Goal: Information Seeking & Learning: Learn about a topic

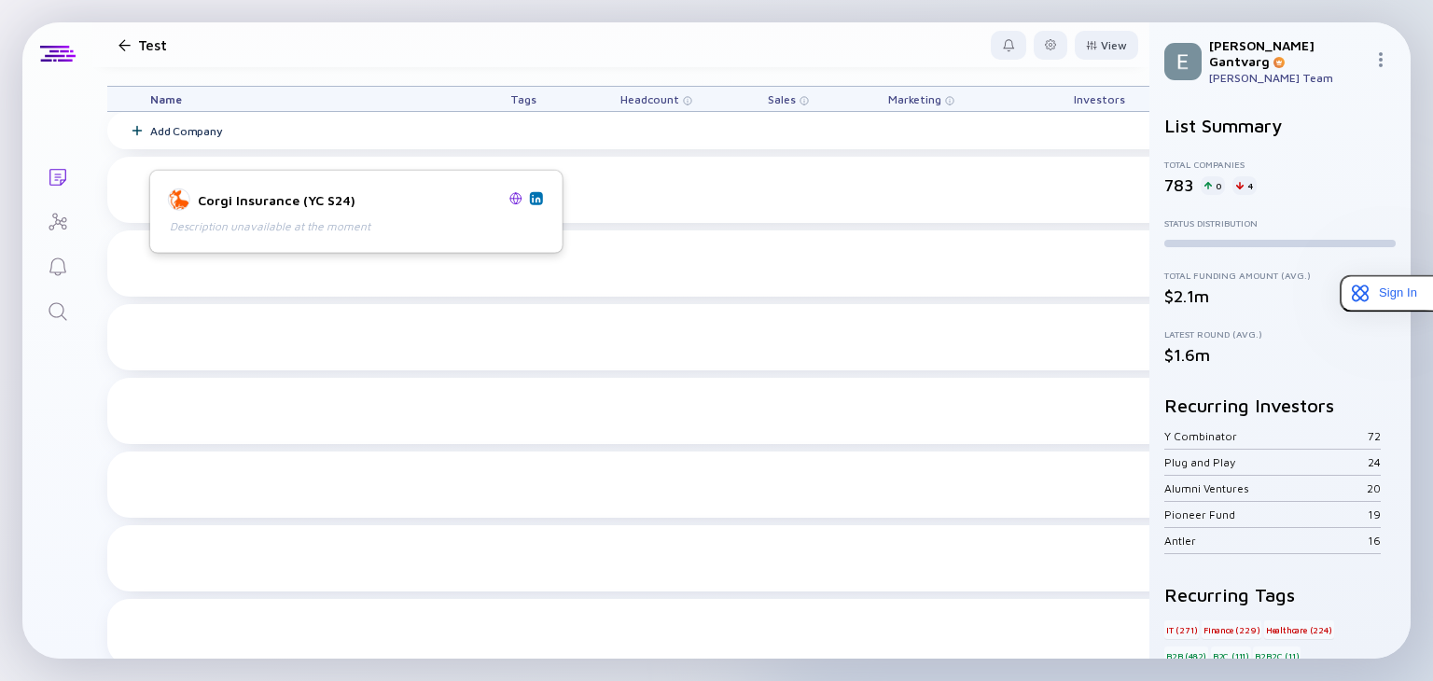
scroll to position [653, 0]
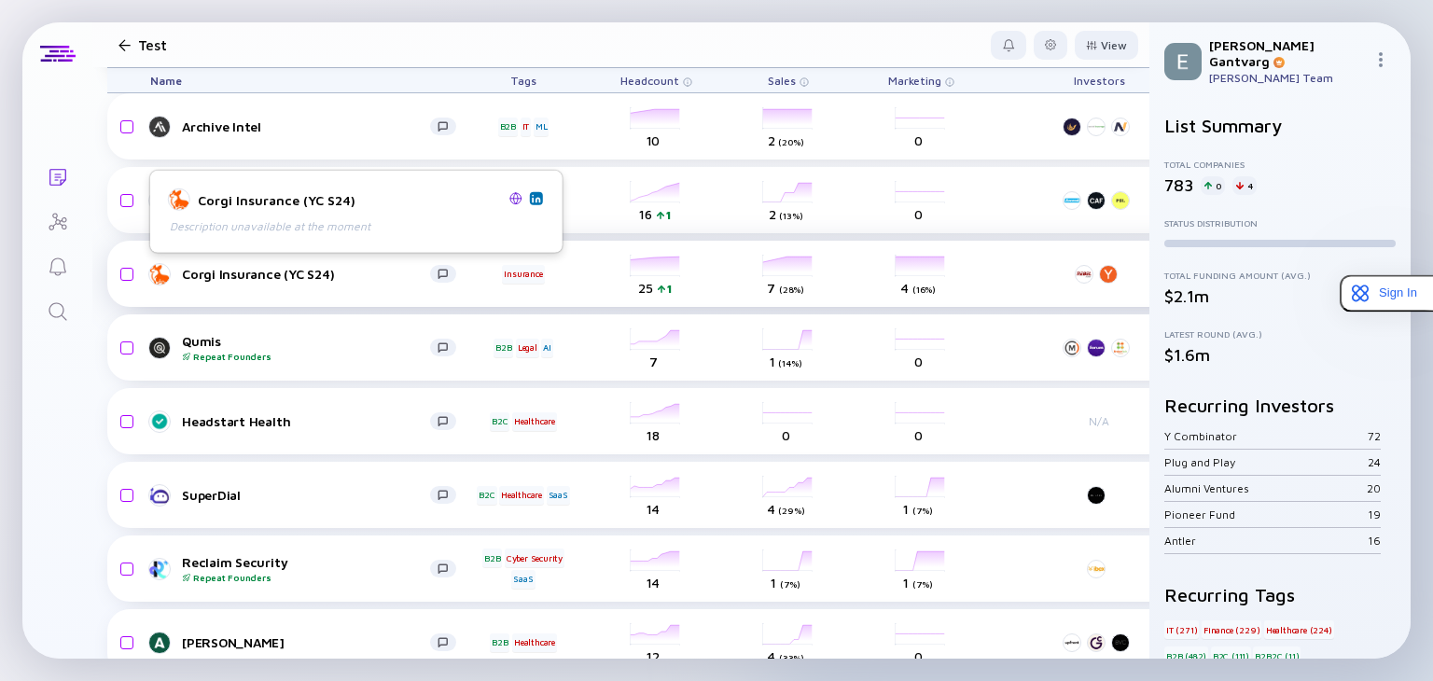
click at [226, 266] on div "Corgi Insurance (YC S24)" at bounding box center [306, 274] width 248 height 16
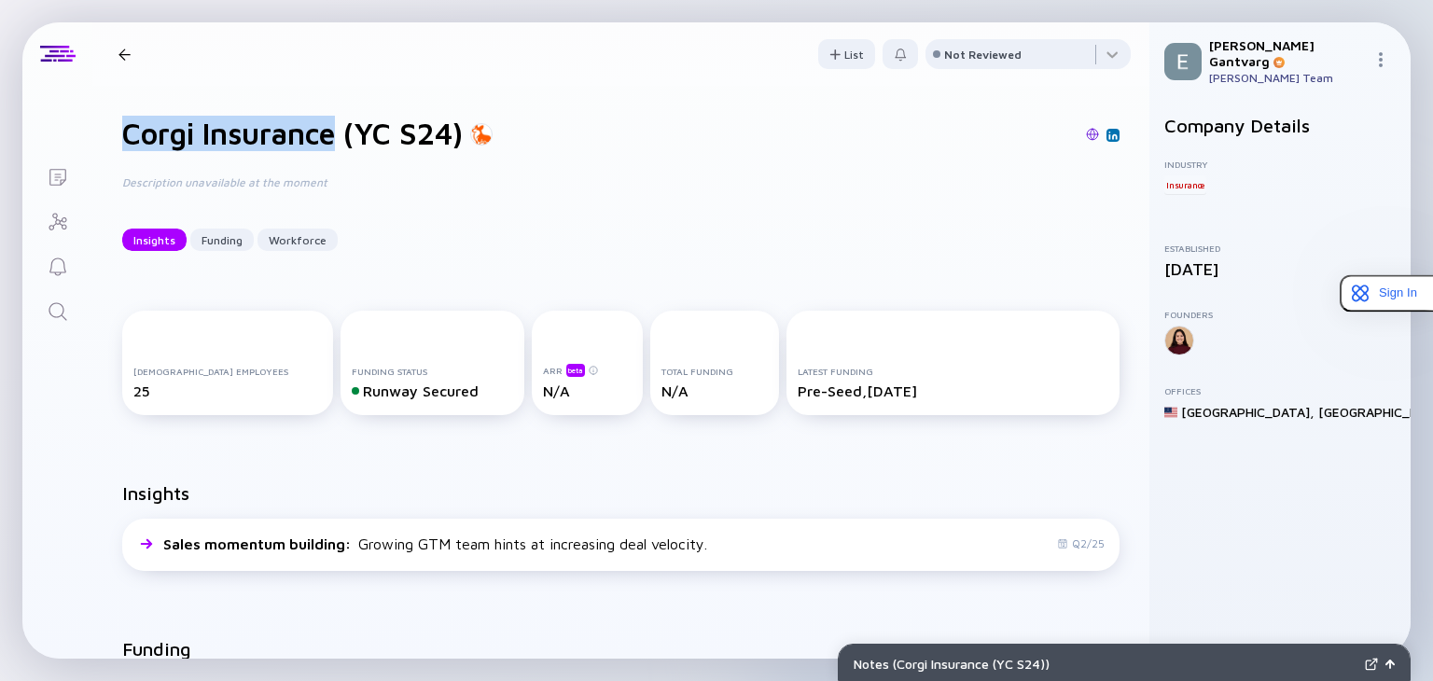
drag, startPoint x: 123, startPoint y: 131, endPoint x: 338, endPoint y: 145, distance: 215.0
click at [338, 145] on h1 "Corgi Insurance (YC S24)" at bounding box center [292, 133] width 340 height 35
copy h1 "Corgi Insurance"
click at [122, 48] on div at bounding box center [124, 54] width 12 height 12
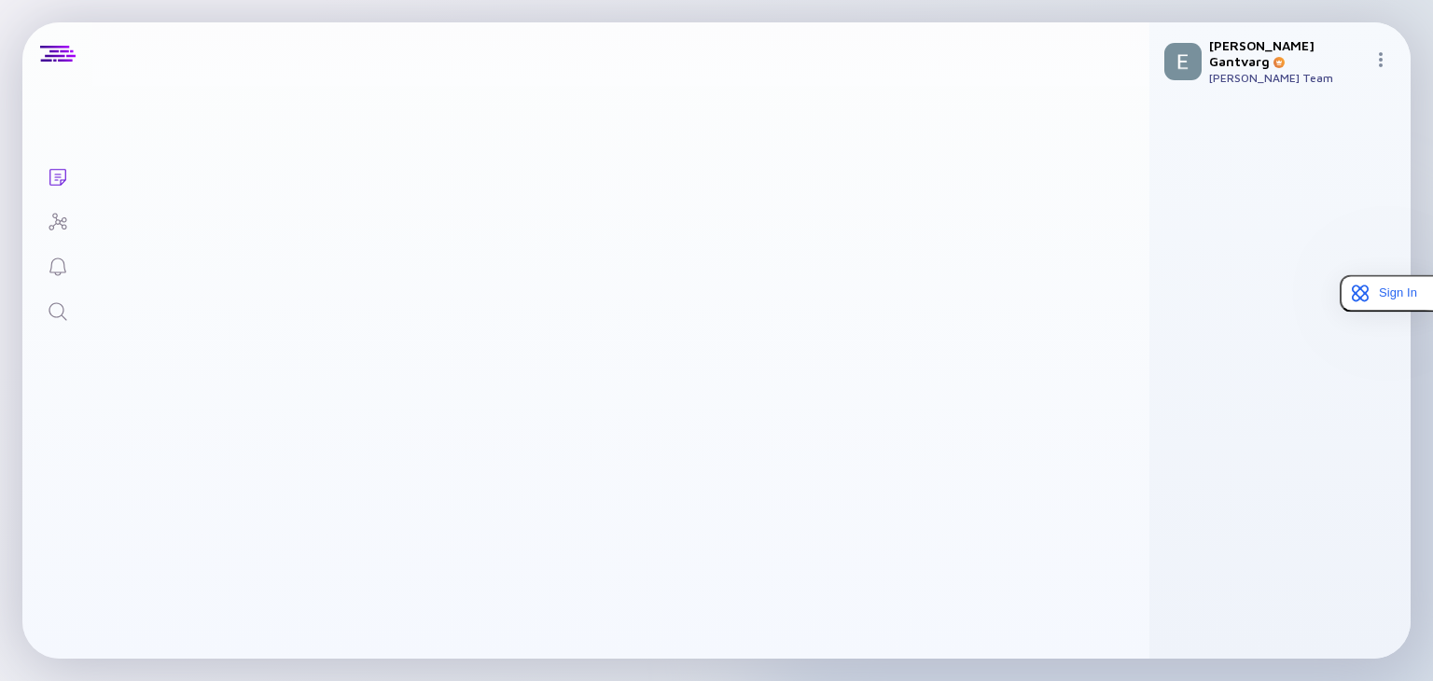
scroll to position [653, 0]
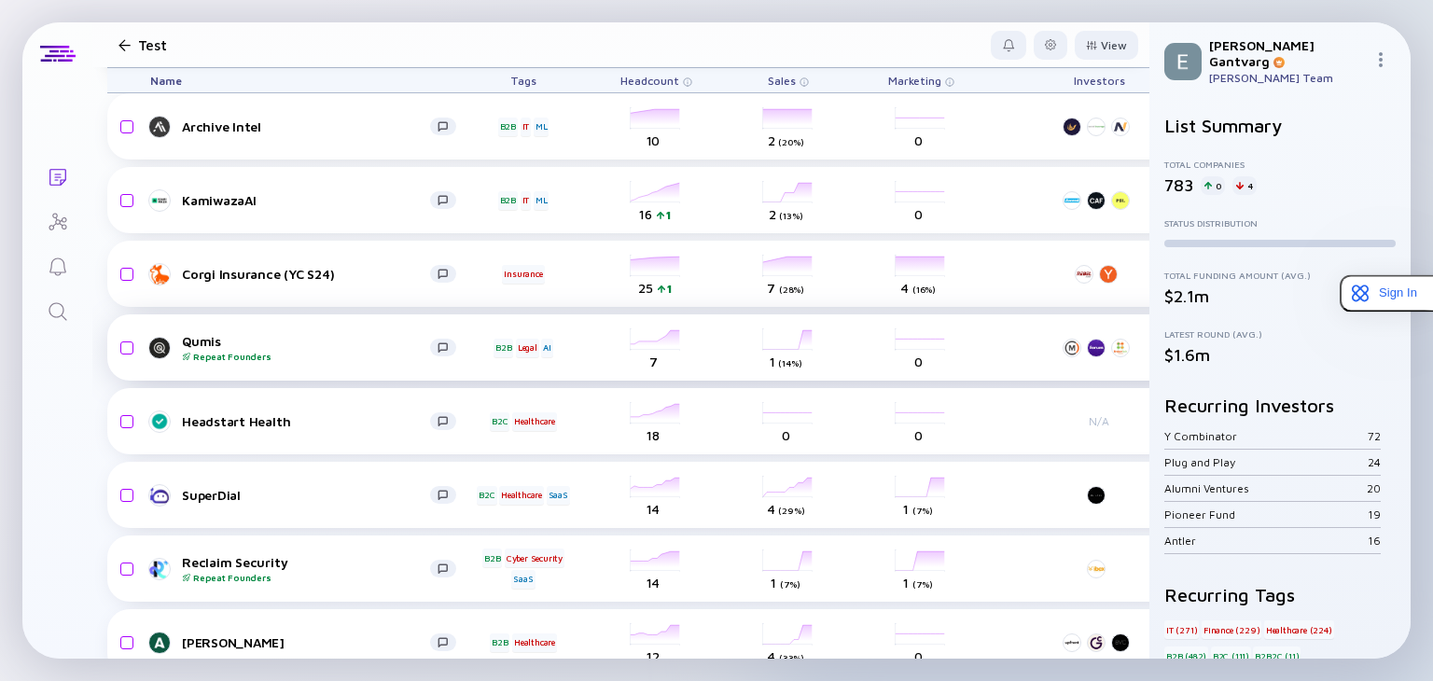
click at [205, 339] on div "Qumis Repeat Founders" at bounding box center [306, 347] width 248 height 29
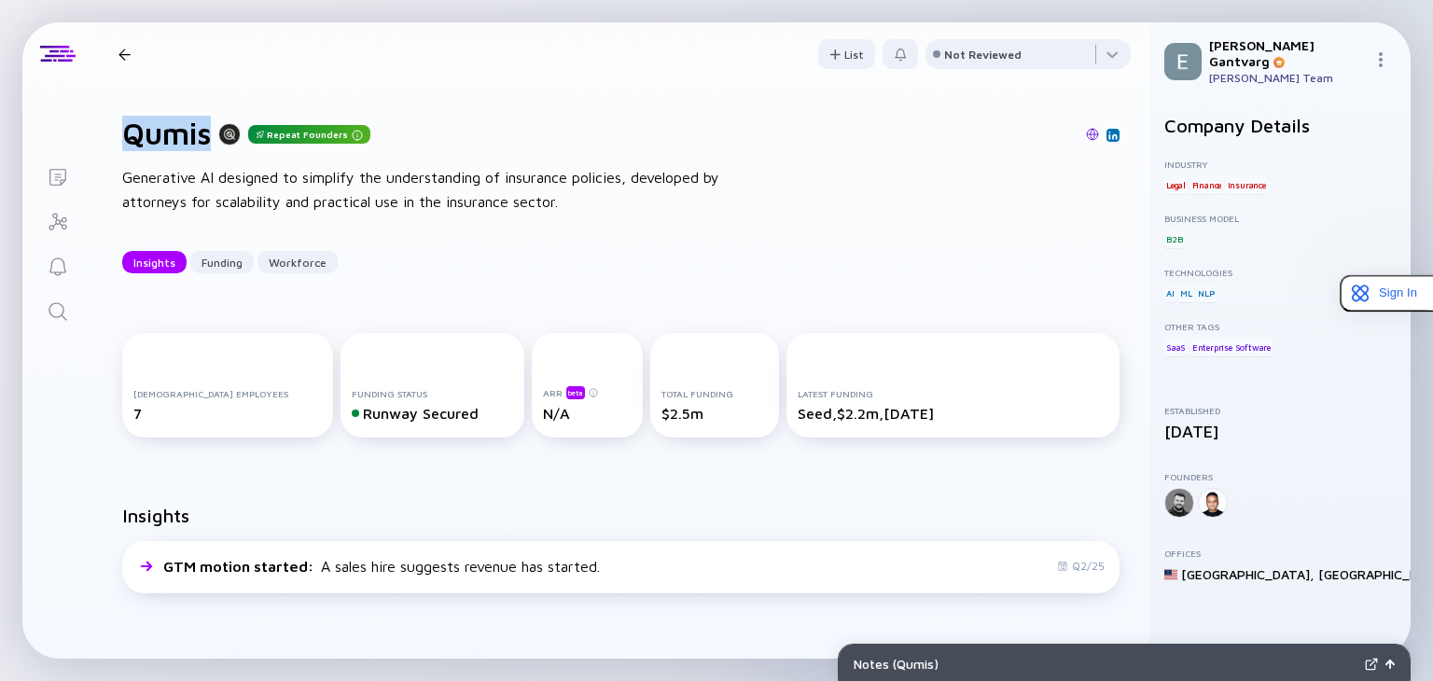
drag, startPoint x: 127, startPoint y: 128, endPoint x: 208, endPoint y: 135, distance: 81.5
click at [208, 135] on h1 "Qumis" at bounding box center [166, 133] width 89 height 35
copy h1 "Qumis"
click at [125, 53] on div at bounding box center [124, 54] width 12 height 12
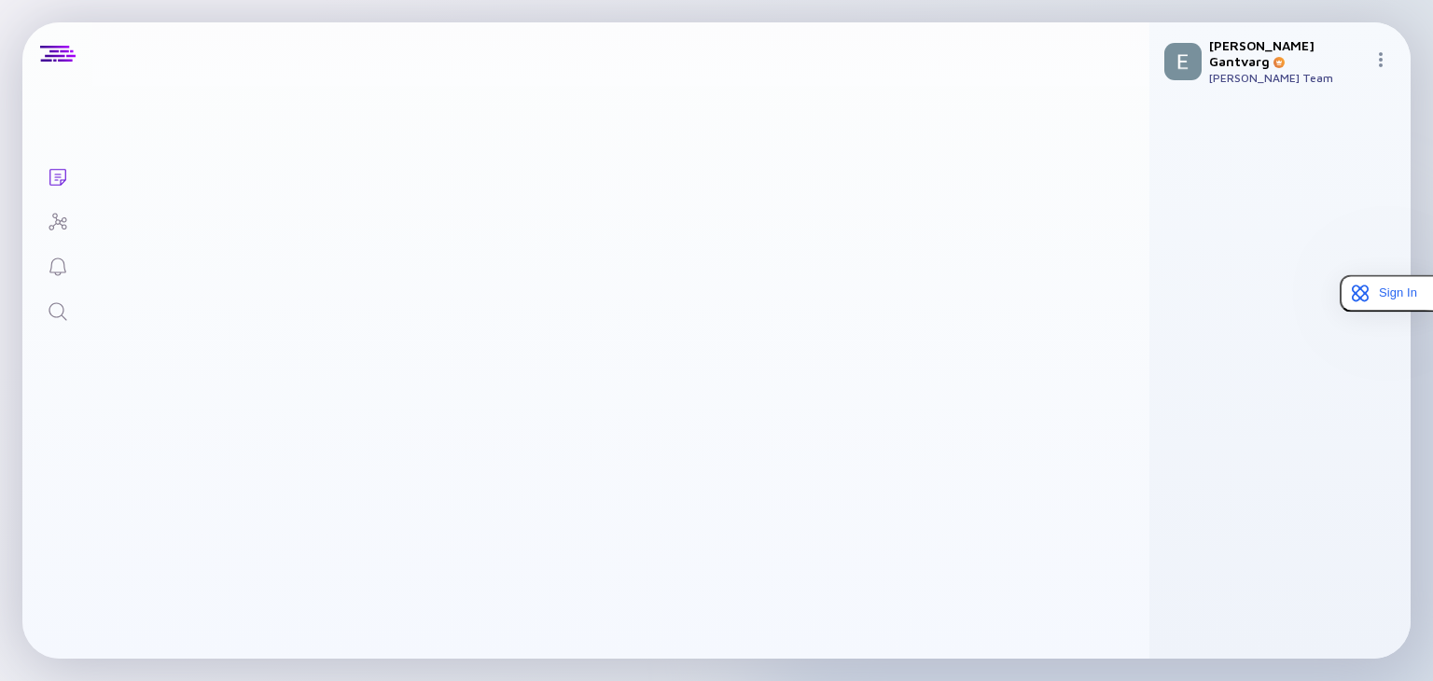
scroll to position [653, 0]
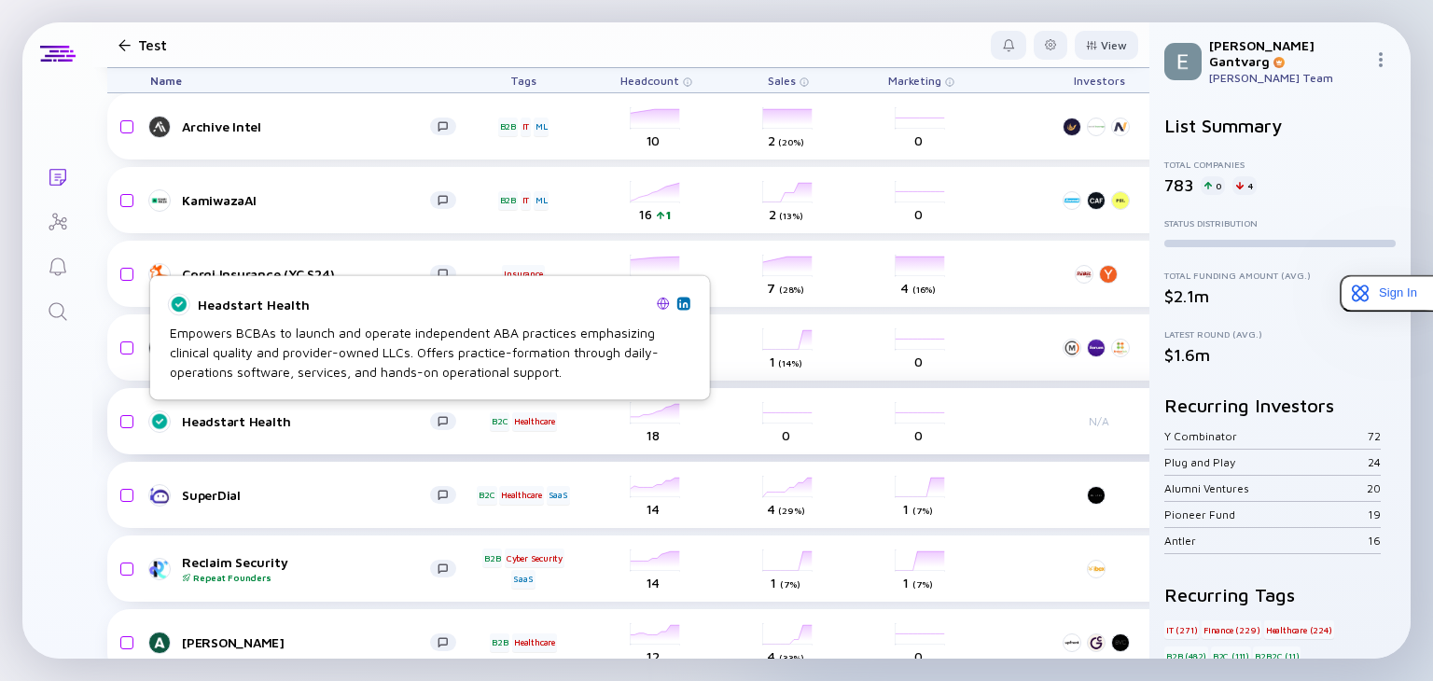
click at [229, 415] on div "Headstart Health" at bounding box center [306, 421] width 248 height 16
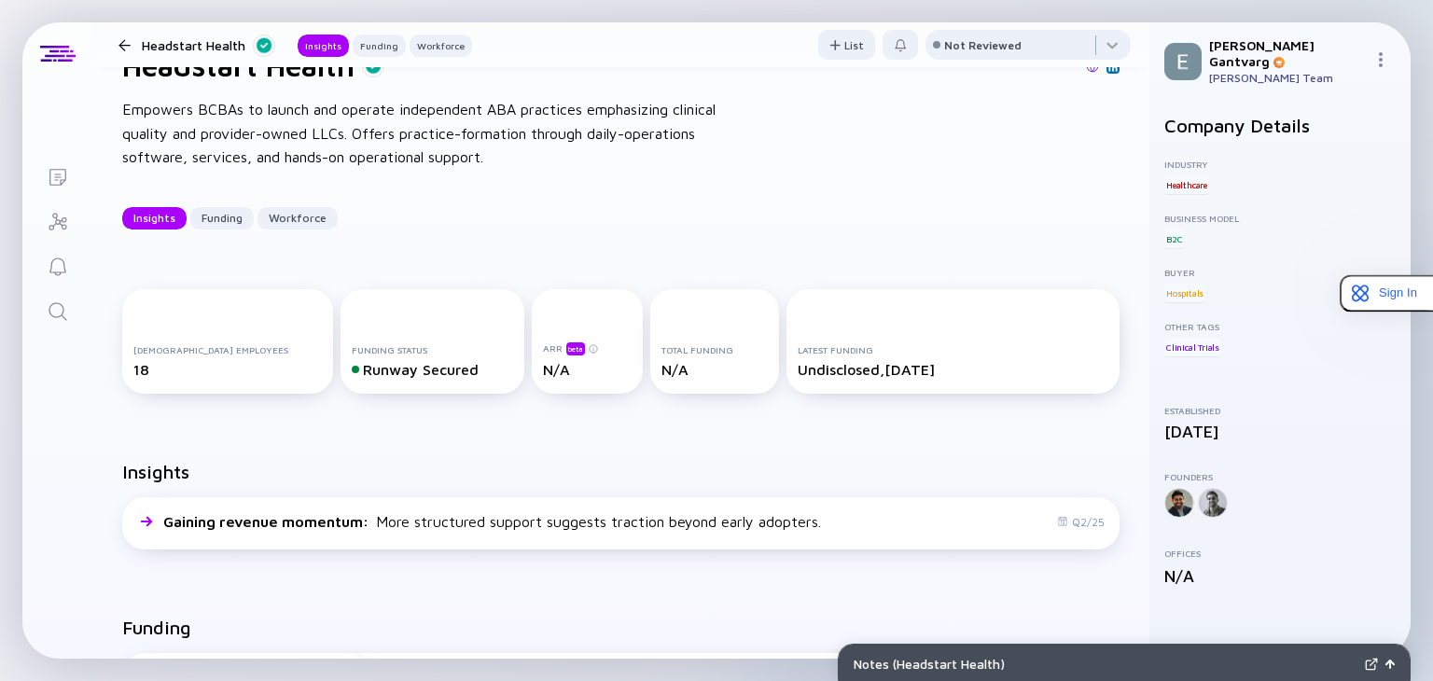
scroll to position [78, 0]
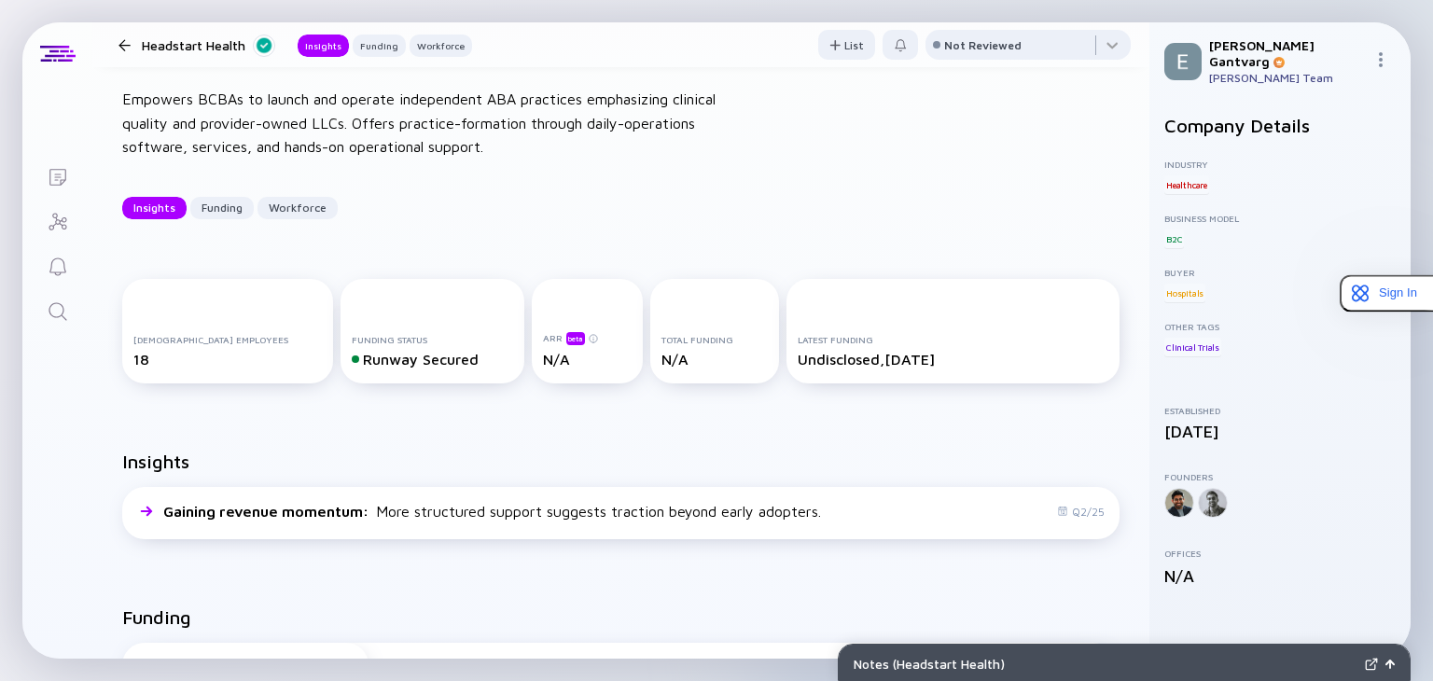
click at [119, 43] on div at bounding box center [124, 45] width 12 height 12
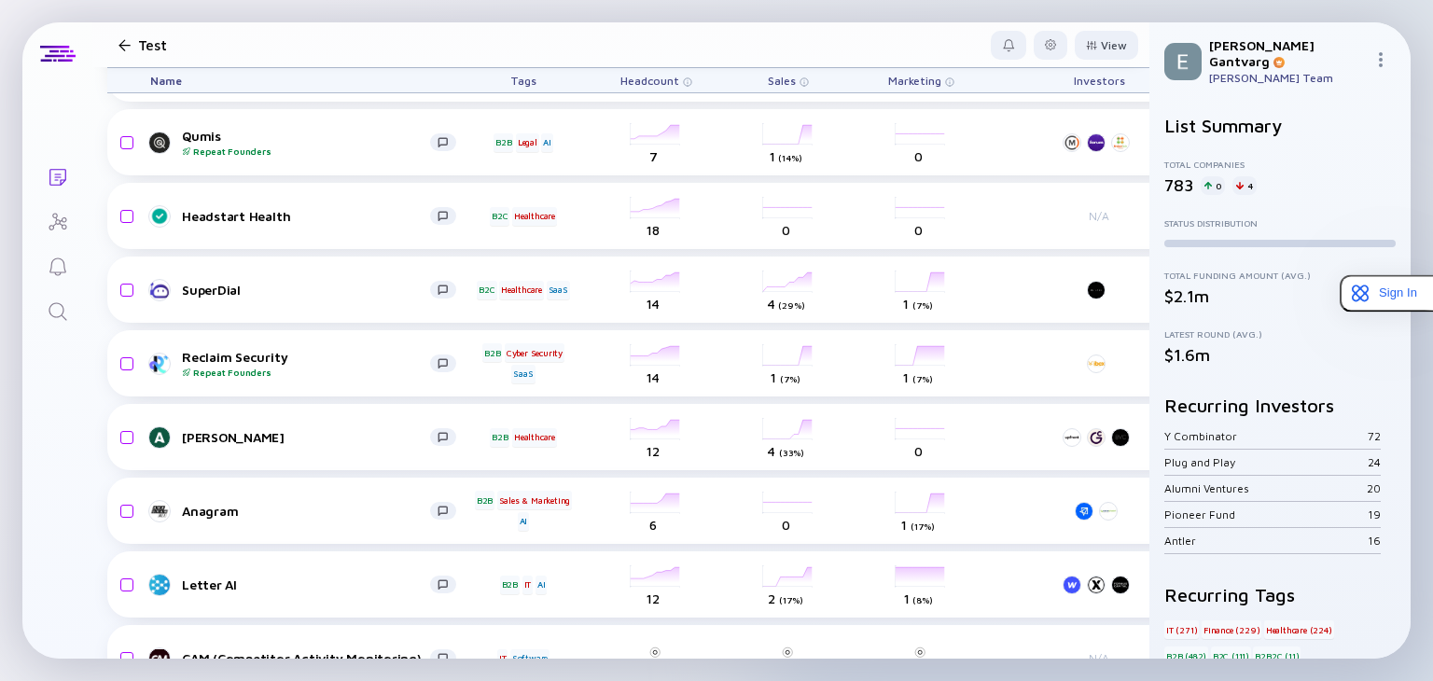
scroll to position [866, 0]
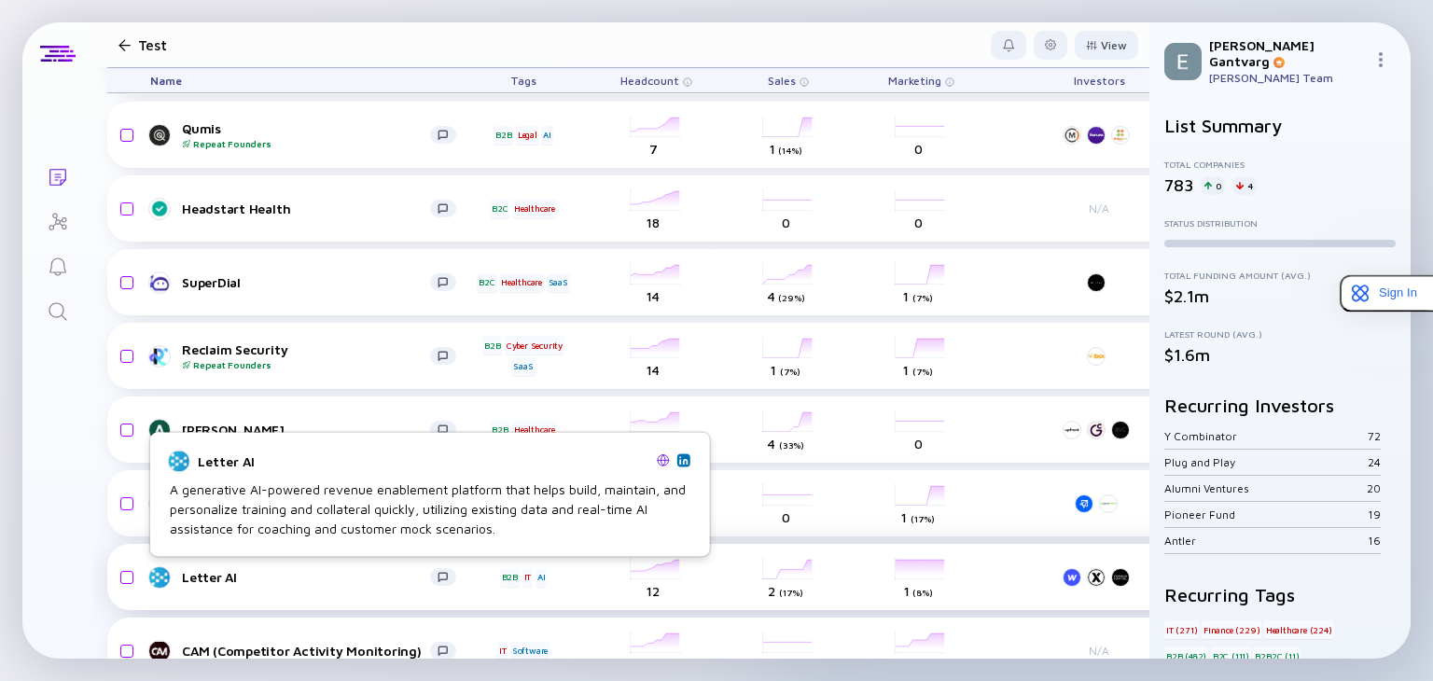
click at [199, 575] on div "Letter AI" at bounding box center [306, 577] width 248 height 16
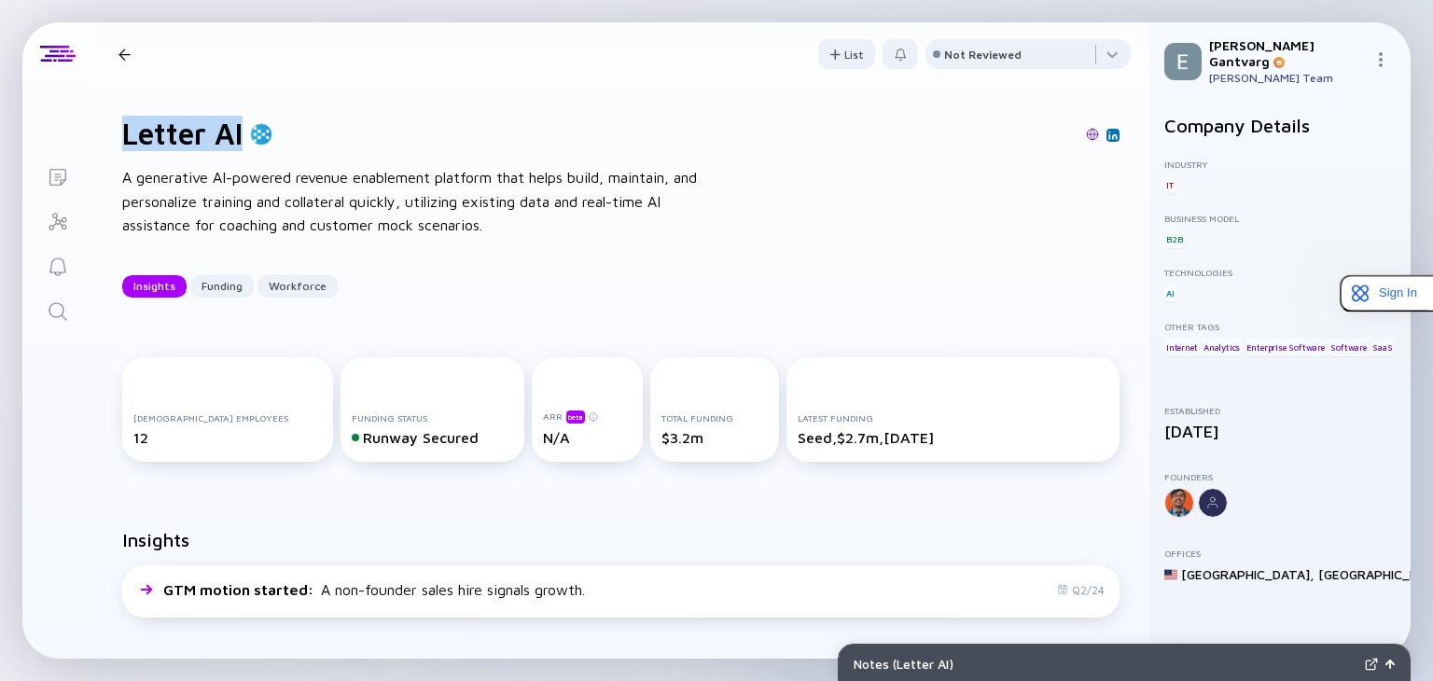
drag, startPoint x: 126, startPoint y: 135, endPoint x: 245, endPoint y: 132, distance: 119.4
click at [245, 132] on div "Letter AI" at bounding box center [197, 133] width 150 height 35
copy h1 "Letter AI"
